Goal: Task Accomplishment & Management: Complete application form

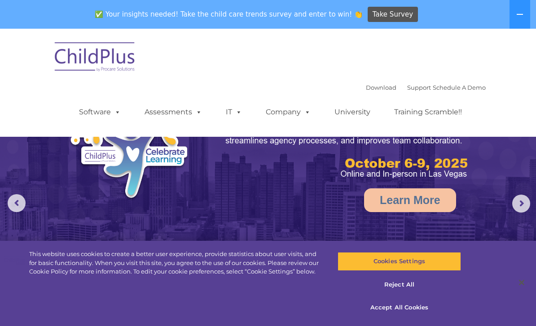
click at [427, 267] on button "Cookies Settings" at bounding box center [399, 261] width 123 height 19
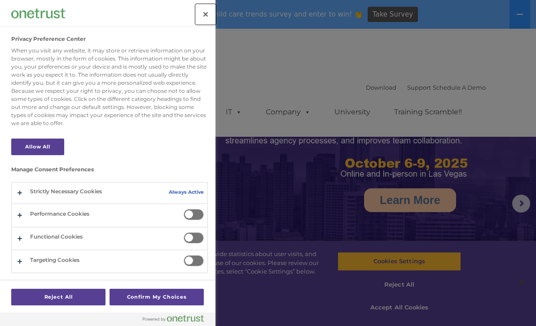
select select "MEDIUM"
click at [415, 313] on div at bounding box center [268, 163] width 536 height 326
click at [419, 308] on div at bounding box center [268, 163] width 536 height 326
click at [423, 309] on div at bounding box center [268, 163] width 536 height 326
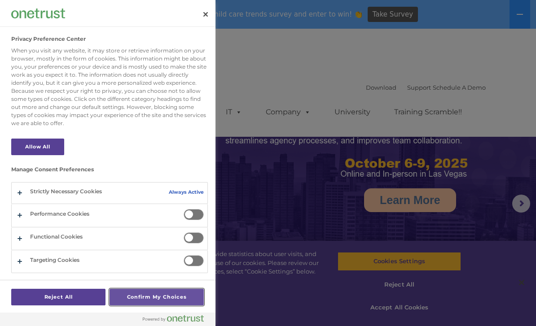
click at [136, 294] on button "Confirm My Choices" at bounding box center [157, 297] width 94 height 17
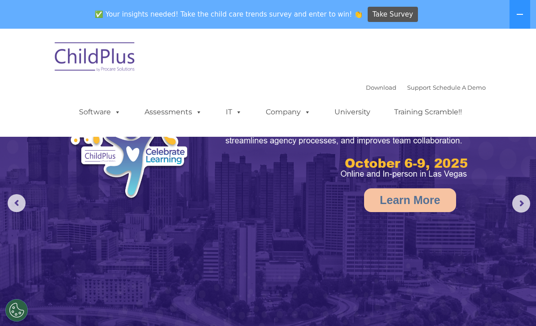
click at [421, 306] on img at bounding box center [268, 197] width 536 height 337
click at [513, 12] on button at bounding box center [519, 14] width 21 height 29
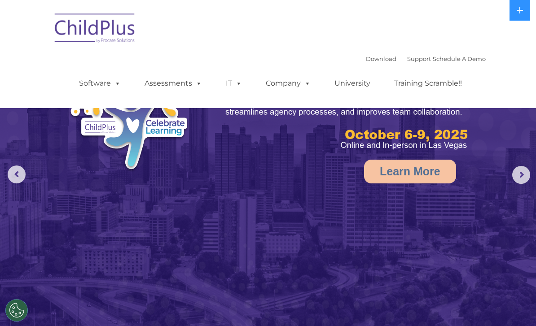
click at [524, 9] on button at bounding box center [519, 10] width 21 height 21
